Goal: Task Accomplishment & Management: Complete application form

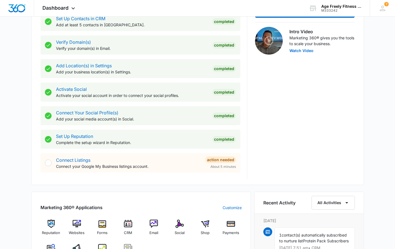
scroll to position [176, 0]
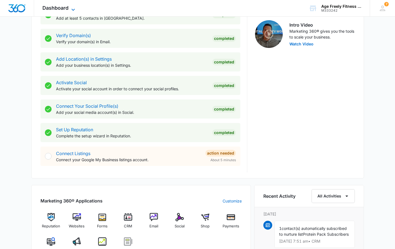
click at [72, 9] on icon at bounding box center [73, 10] width 3 height 2
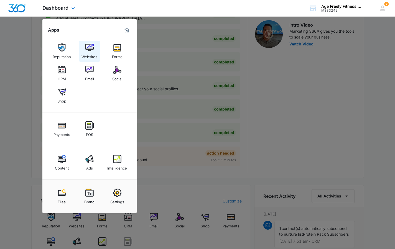
click at [91, 54] on div "Websites" at bounding box center [90, 55] width 16 height 7
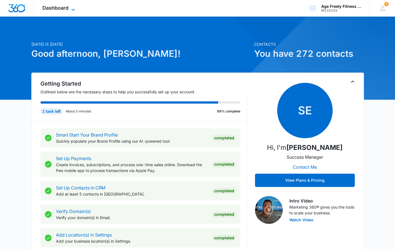
click at [75, 10] on icon at bounding box center [73, 9] width 7 height 7
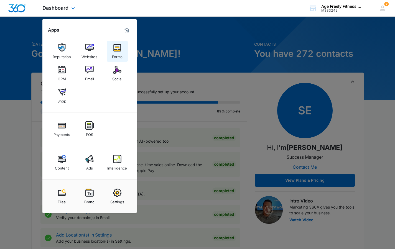
click at [119, 50] on img at bounding box center [117, 48] width 8 height 8
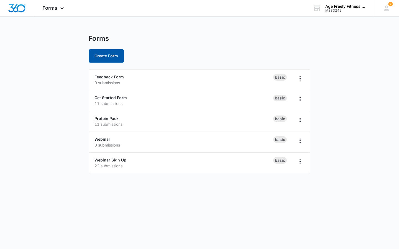
click at [116, 55] on button "Create Form" at bounding box center [106, 55] width 35 height 13
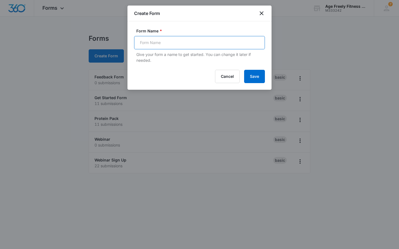
click at [144, 46] on input "Form Name *" at bounding box center [199, 42] width 131 height 13
type input "Free 14-Day Challenge"
click at [258, 79] on button "Save" at bounding box center [254, 76] width 21 height 13
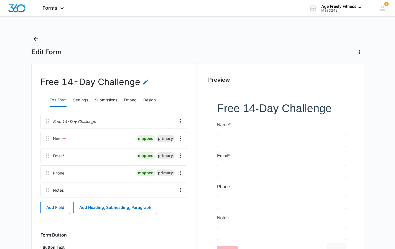
click at [142, 82] on icon "Edit Form Name" at bounding box center [145, 82] width 7 height 7
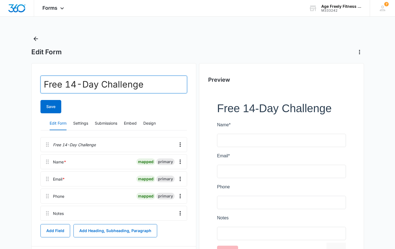
drag, startPoint x: 147, startPoint y: 85, endPoint x: 101, endPoint y: 85, distance: 45.2
click at [101, 85] on input "Free 14-Day Challenge" at bounding box center [113, 85] width 147 height 18
type input "Free 14-Day Menopause Weight Loss Challenge"
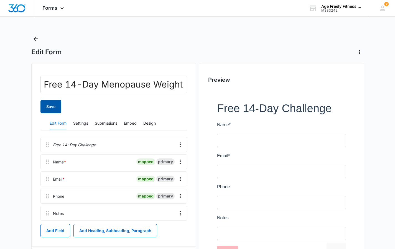
click at [49, 106] on button "Save" at bounding box center [50, 106] width 21 height 13
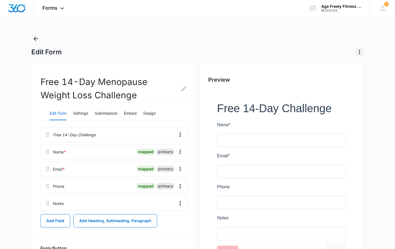
click at [358, 53] on icon "Actions" at bounding box center [359, 52] width 7 height 7
click at [233, 19] on div "Forms Apps Reputation Websites Forms CRM Email Social Shop Payments POS Content…" at bounding box center [197, 160] width 395 height 320
click at [34, 36] on icon "Back" at bounding box center [35, 38] width 7 height 7
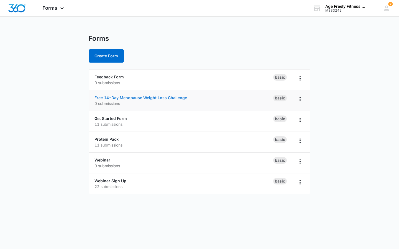
click at [111, 98] on link "Free 14-Day Menopause Weight Loss Challenge" at bounding box center [141, 97] width 93 height 5
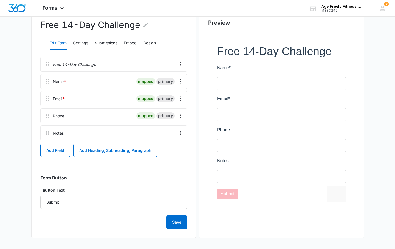
scroll to position [57, 0]
click at [180, 223] on button "Save" at bounding box center [176, 222] width 21 height 13
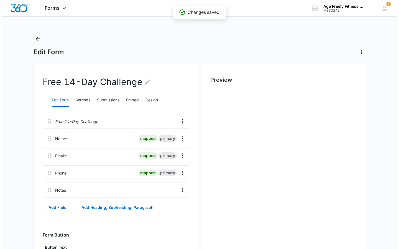
scroll to position [0, 0]
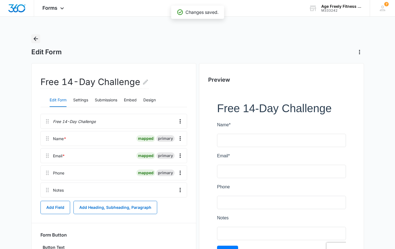
click at [36, 38] on icon "Back" at bounding box center [35, 38] width 7 height 7
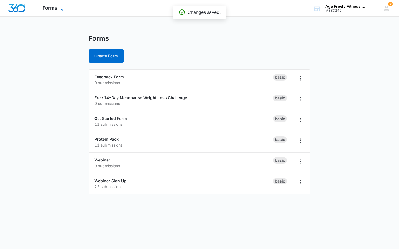
click at [61, 9] on icon at bounding box center [62, 9] width 7 height 7
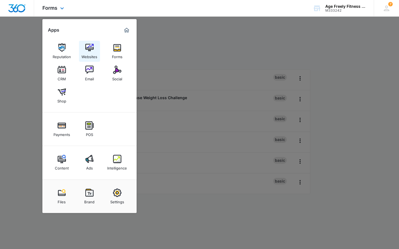
click at [83, 52] on div "Websites" at bounding box center [90, 55] width 16 height 7
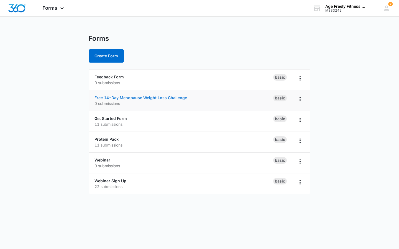
click at [114, 98] on link "Free 14-Day Menopause Weight Loss Challenge" at bounding box center [141, 97] width 93 height 5
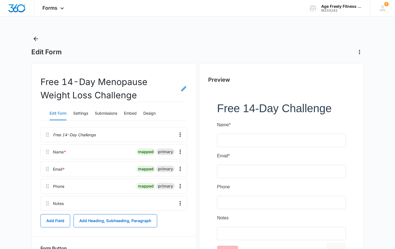
click at [184, 88] on icon "Edit Form Name" at bounding box center [183, 88] width 5 height 5
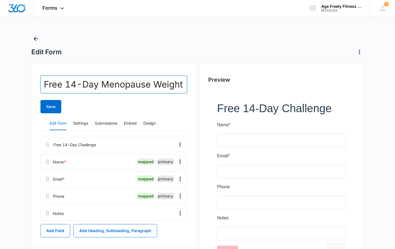
drag, startPoint x: 182, startPoint y: 86, endPoint x: 29, endPoint y: 82, distance: 153.4
click at [28, 82] on main "Edit Form Free 14-Day Menopause Weight Loss Challenge Save Edit Form Settings S…" at bounding box center [197, 181] width 395 height 295
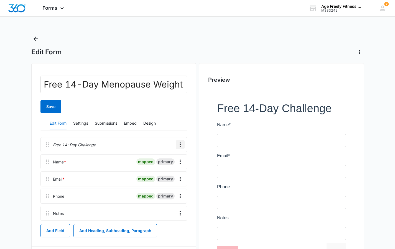
click at [179, 147] on icon "Overflow Menu" at bounding box center [180, 144] width 7 height 7
click at [164, 161] on div "Edit" at bounding box center [165, 161] width 12 height 4
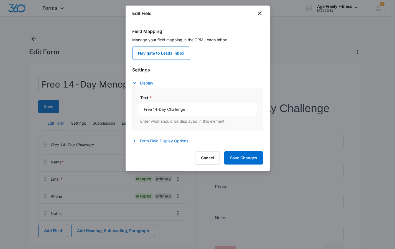
click at [163, 141] on button "Form Field Display Options" at bounding box center [163, 141] width 62 height 7
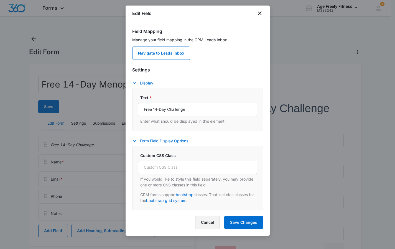
click at [212, 222] on button "Cancel" at bounding box center [207, 222] width 25 height 13
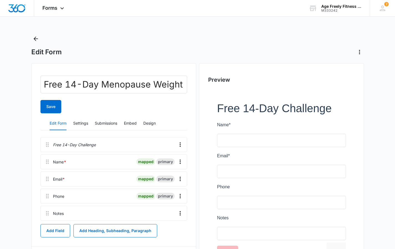
scroll to position [60, 0]
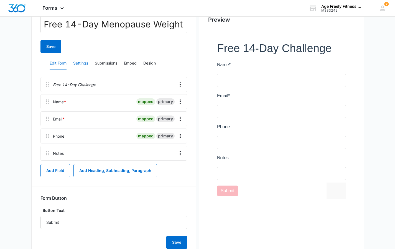
click at [88, 62] on button "Settings" at bounding box center [80, 63] width 15 height 13
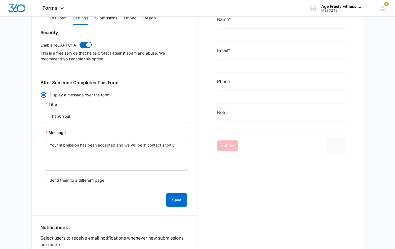
scroll to position [106, 0]
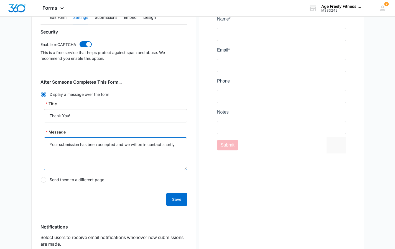
drag, startPoint x: 181, startPoint y: 145, endPoint x: 34, endPoint y: 136, distance: 147.0
click at [34, 136] on div "Free 14-Day Menopause Weight Loss Challenge Save Edit Form Settings Submissions…" at bounding box center [113, 178] width 165 height 442
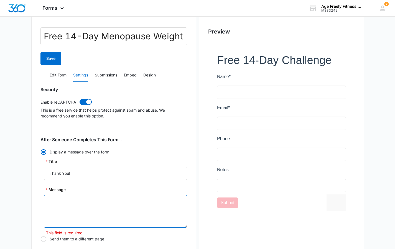
scroll to position [49, 0]
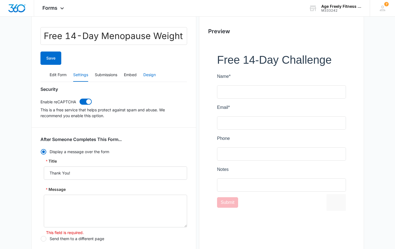
click at [149, 75] on button "Design" at bounding box center [149, 74] width 12 height 13
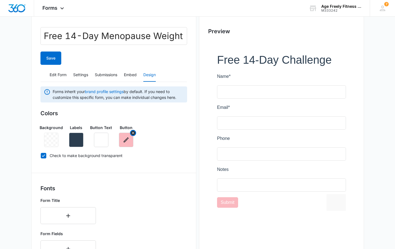
click at [124, 143] on icon "button" at bounding box center [126, 140] width 7 height 7
click at [72, 145] on button "button" at bounding box center [76, 140] width 14 height 14
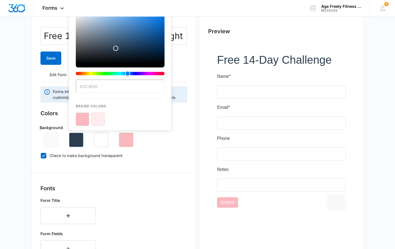
click at [83, 117] on button "color-picker-container" at bounding box center [82, 119] width 13 height 13
type input "#FAB8BF"
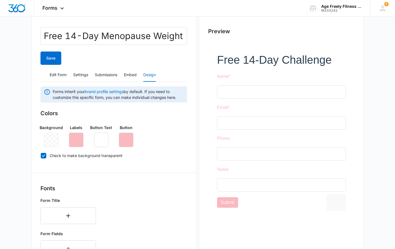
click at [132, 77] on button "Embed" at bounding box center [130, 74] width 13 height 13
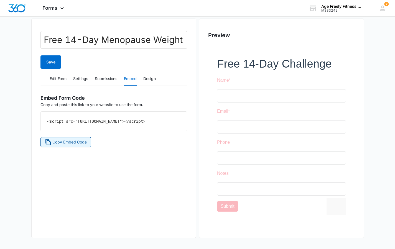
click at [65, 145] on span "Copy Embed Code" at bounding box center [69, 142] width 34 height 6
click at [83, 76] on button "Settings" at bounding box center [80, 78] width 15 height 13
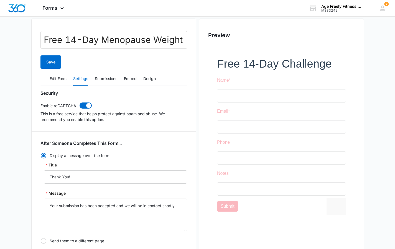
radio input "true"
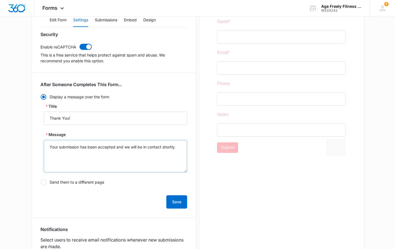
scroll to position [104, 0]
drag, startPoint x: 180, startPoint y: 147, endPoint x: 31, endPoint y: 146, distance: 148.9
click at [31, 146] on main "Edit Form Free 14-Day Menopause Weight Loss Challenge Save Edit Form Settings S…" at bounding box center [197, 172] width 395 height 482
type textarea "C"
type textarea "You will receive an email shortly with a link to the Trainerize app"
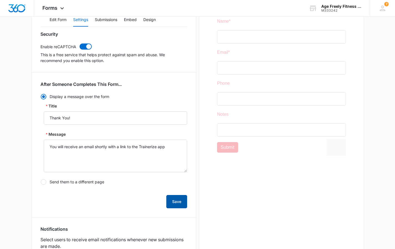
click at [179, 200] on button "Save" at bounding box center [176, 201] width 21 height 13
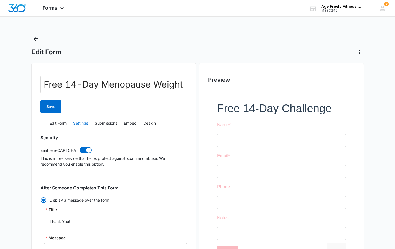
scroll to position [0, 0]
click at [58, 127] on button "Edit Form" at bounding box center [58, 123] width 17 height 13
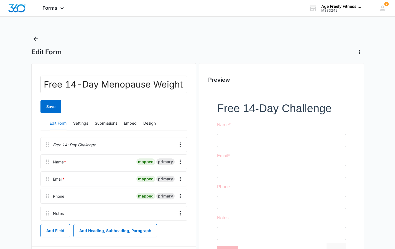
click at [70, 144] on p "Free 14-Day Challenge" at bounding box center [74, 145] width 43 height 6
click at [181, 144] on icon "Overflow Menu" at bounding box center [180, 144] width 7 height 7
click at [161, 160] on div "Edit" at bounding box center [165, 161] width 12 height 4
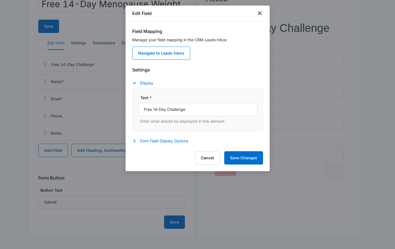
scroll to position [80, 0]
click at [159, 142] on button "Form Field Display Options" at bounding box center [163, 141] width 62 height 7
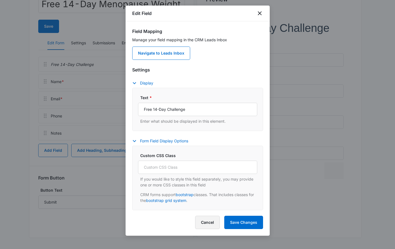
click at [202, 220] on button "Cancel" at bounding box center [207, 222] width 25 height 13
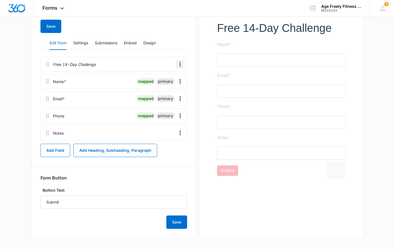
click at [181, 66] on icon "Overflow Menu" at bounding box center [180, 64] width 7 height 7
click at [150, 62] on div at bounding box center [135, 64] width 75 height 14
click at [243, 22] on div at bounding box center [281, 101] width 147 height 184
click at [147, 47] on button "Design" at bounding box center [149, 43] width 12 height 13
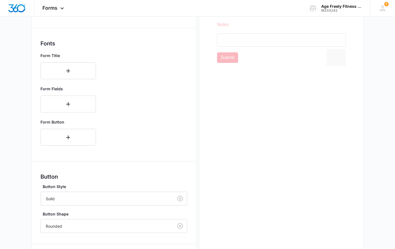
scroll to position [194, 0]
click at [66, 74] on button "button" at bounding box center [67, 70] width 55 height 17
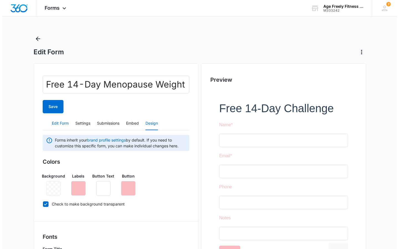
scroll to position [0, 0]
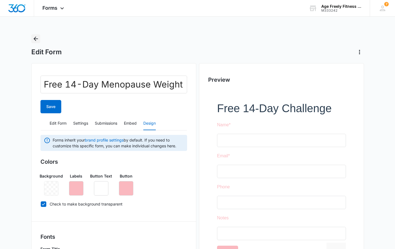
click at [37, 39] on icon "Back" at bounding box center [36, 39] width 4 height 4
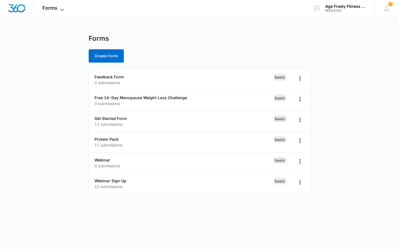
click at [59, 10] on icon at bounding box center [62, 9] width 7 height 7
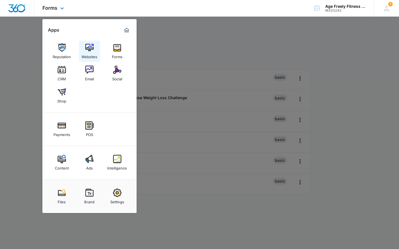
click at [90, 50] on img at bounding box center [89, 48] width 8 height 8
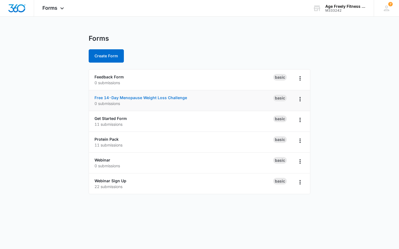
click at [116, 97] on link "Free 14-Day Menopause Weight Loss Challenge" at bounding box center [141, 97] width 93 height 5
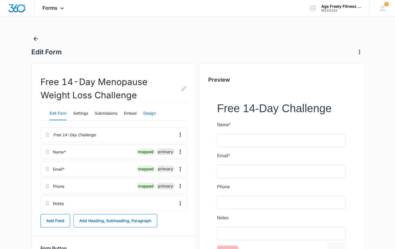
click at [148, 113] on button "Design" at bounding box center [149, 113] width 12 height 13
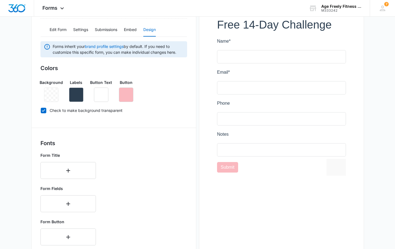
scroll to position [56, 0]
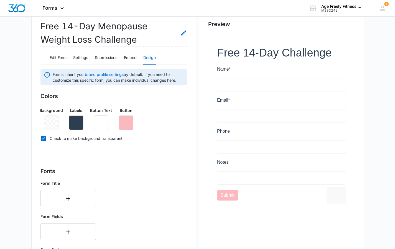
click at [182, 36] on icon "Edit Form Name" at bounding box center [184, 33] width 7 height 7
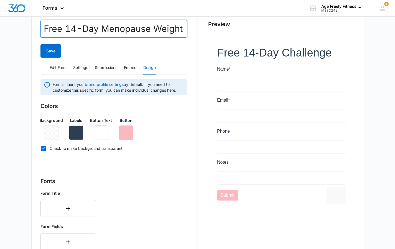
click at [166, 27] on input "Free 14-Day Menopause Weight Loss Challenge" at bounding box center [113, 29] width 147 height 18
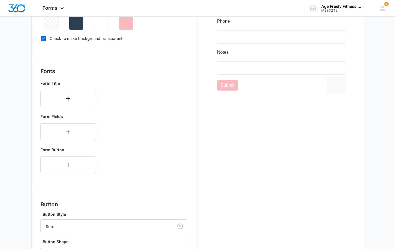
scroll to position [161, 0]
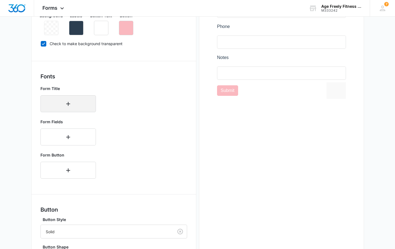
click at [68, 105] on icon "button" at bounding box center [68, 104] width 7 height 7
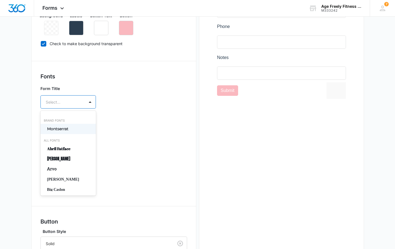
click at [68, 105] on div at bounding box center [62, 102] width 32 height 7
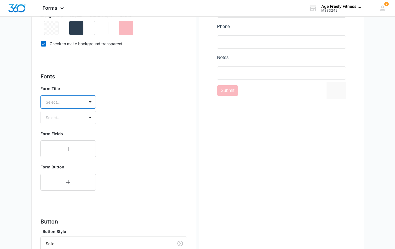
click at [68, 105] on div at bounding box center [62, 102] width 32 height 7
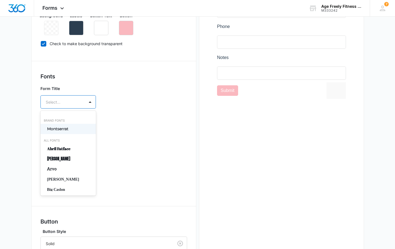
click at [65, 126] on p "Montserrat" at bounding box center [67, 129] width 41 height 6
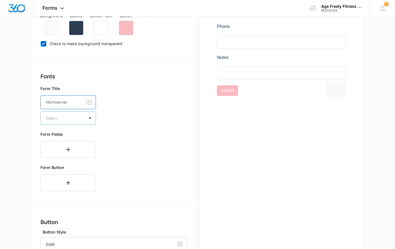
click at [67, 122] on div "Select..." at bounding box center [63, 118] width 44 height 12
click at [52, 151] on p "Bold" at bounding box center [67, 148] width 41 height 6
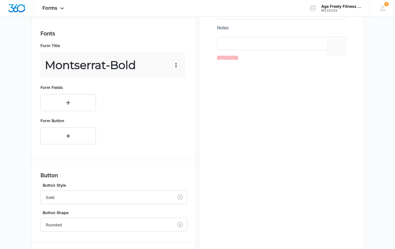
scroll to position [204, 0]
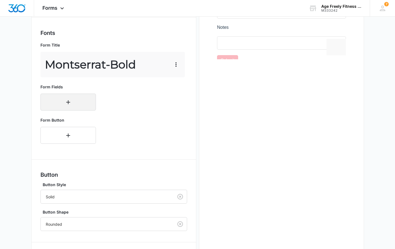
click at [67, 105] on icon "button" at bounding box center [68, 102] width 7 height 7
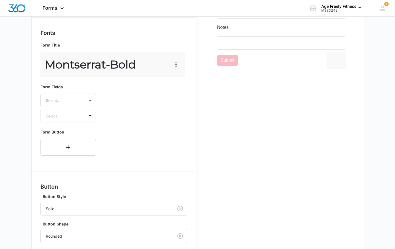
click at [67, 105] on div "Select..." at bounding box center [63, 100] width 44 height 12
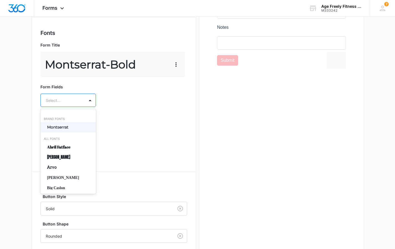
click at [62, 128] on p "Montserrat" at bounding box center [67, 128] width 41 height 6
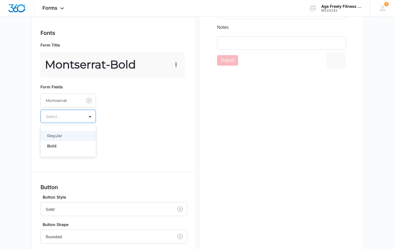
click at [66, 122] on div "Select..." at bounding box center [63, 116] width 44 height 12
click at [51, 149] on div "Bold" at bounding box center [67, 146] width 55 height 10
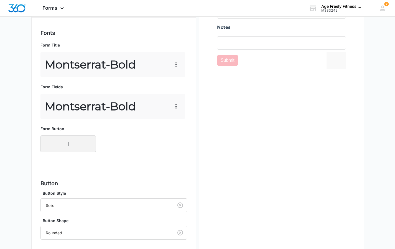
click at [56, 146] on button "button" at bounding box center [67, 144] width 55 height 17
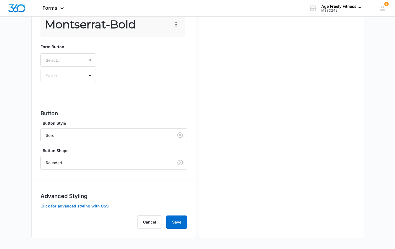
scroll to position [286, 0]
click at [92, 207] on button "Click for advanced styling with CSS" at bounding box center [74, 206] width 68 height 4
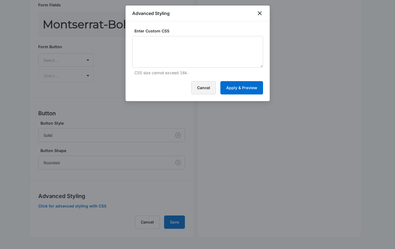
click at [209, 86] on button "Cancel" at bounding box center [203, 87] width 25 height 13
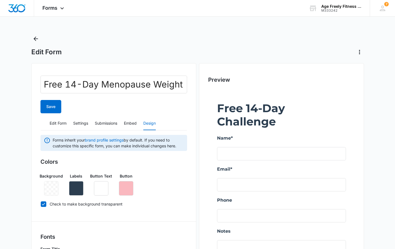
scroll to position [0, 0]
click at [227, 136] on div at bounding box center [281, 188] width 147 height 197
click at [63, 123] on button "Edit Form" at bounding box center [58, 123] width 17 height 13
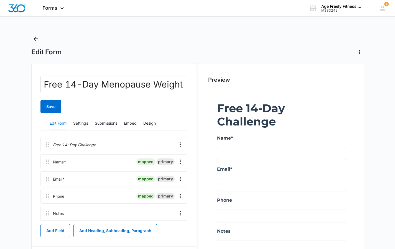
click at [60, 162] on div "Name *" at bounding box center [59, 162] width 13 height 6
click at [179, 159] on icon "Overflow Menu" at bounding box center [180, 162] width 7 height 7
click at [164, 176] on div "Edit" at bounding box center [165, 178] width 12 height 4
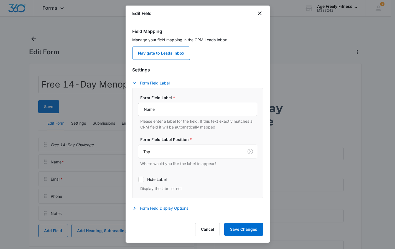
click at [159, 209] on button "Form Field Display Options" at bounding box center [163, 208] width 62 height 7
click at [142, 84] on button "Form Field Label" at bounding box center [153, 83] width 43 height 7
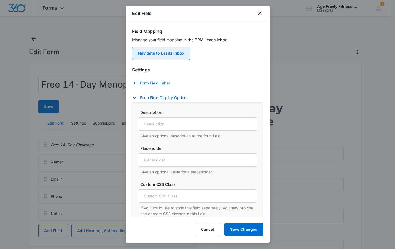
click at [146, 53] on link "Navigate to Leads Inbox" at bounding box center [161, 53] width 58 height 13
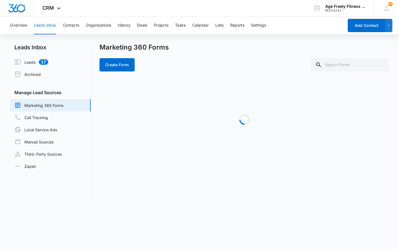
click at [146, 53] on div "Marketing 360 Forms Create Form" at bounding box center [245, 57] width 290 height 28
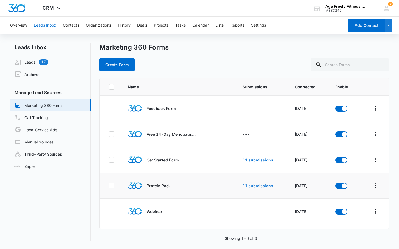
click at [251, 185] on link "11 submissions" at bounding box center [258, 186] width 31 height 5
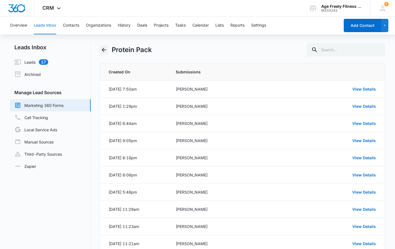
click at [103, 51] on icon "Back" at bounding box center [104, 50] width 4 height 4
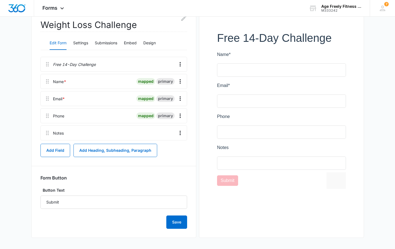
scroll to position [70, 0]
click at [180, 82] on icon "Overflow Menu" at bounding box center [180, 81] width 7 height 7
click at [161, 98] on div "Edit" at bounding box center [165, 97] width 12 height 4
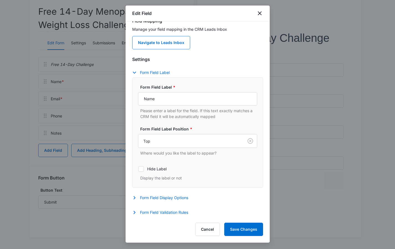
scroll to position [11, 0]
click at [161, 197] on button "Form Field Display Options" at bounding box center [163, 198] width 62 height 7
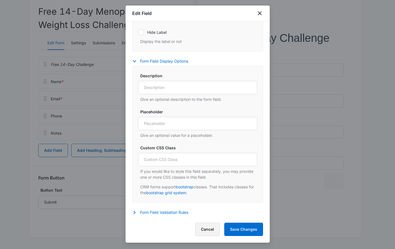
scroll to position [147, 0]
click at [209, 231] on button "Cancel" at bounding box center [207, 229] width 25 height 13
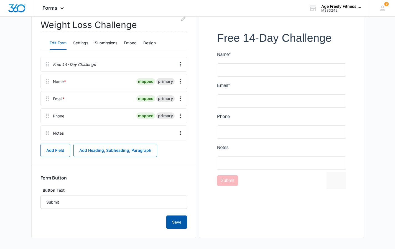
click at [179, 222] on button "Save" at bounding box center [176, 222] width 21 height 13
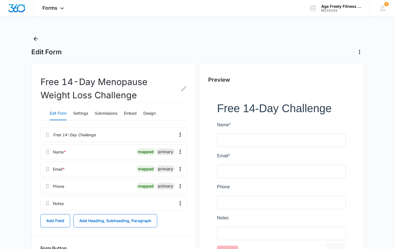
scroll to position [0, 0]
